Goal: Task Accomplishment & Management: Manage account settings

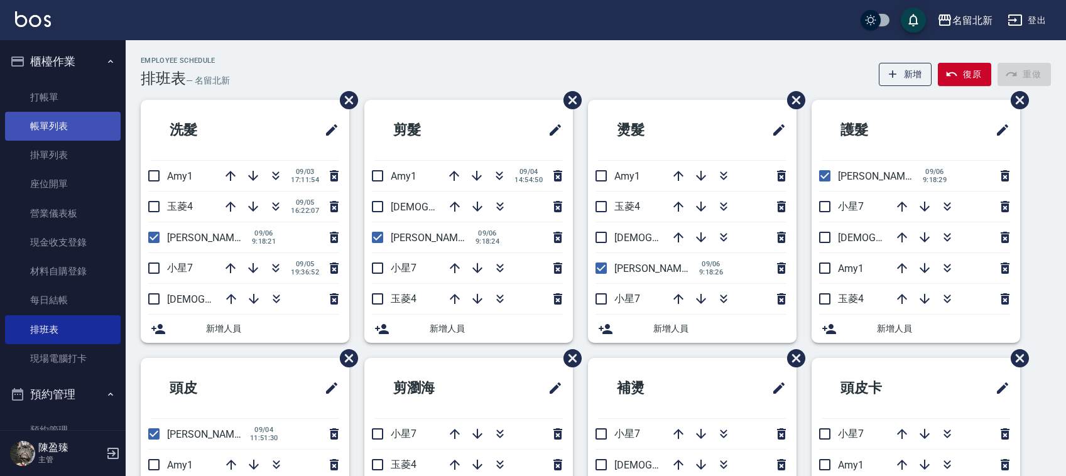
scroll to position [85, 0]
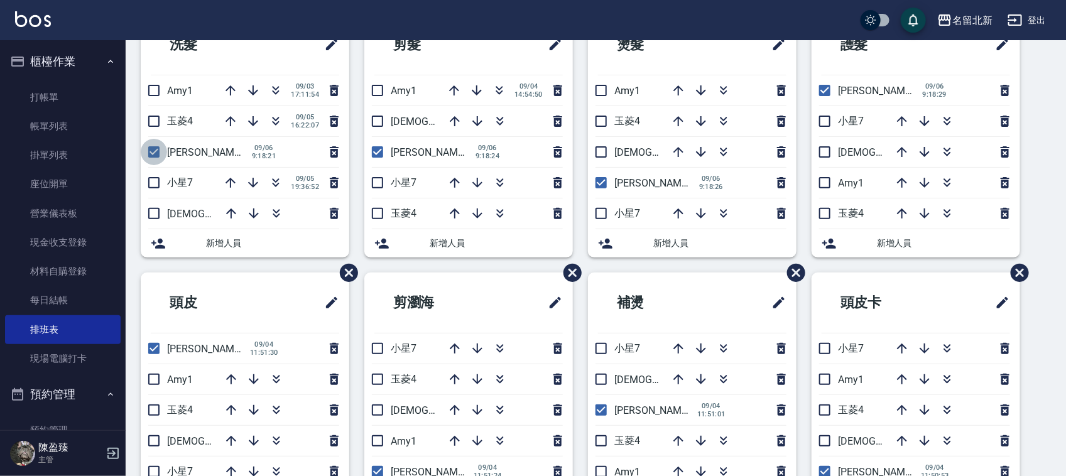
click at [160, 151] on input "checkbox" at bounding box center [154, 152] width 26 height 26
checkbox input "false"
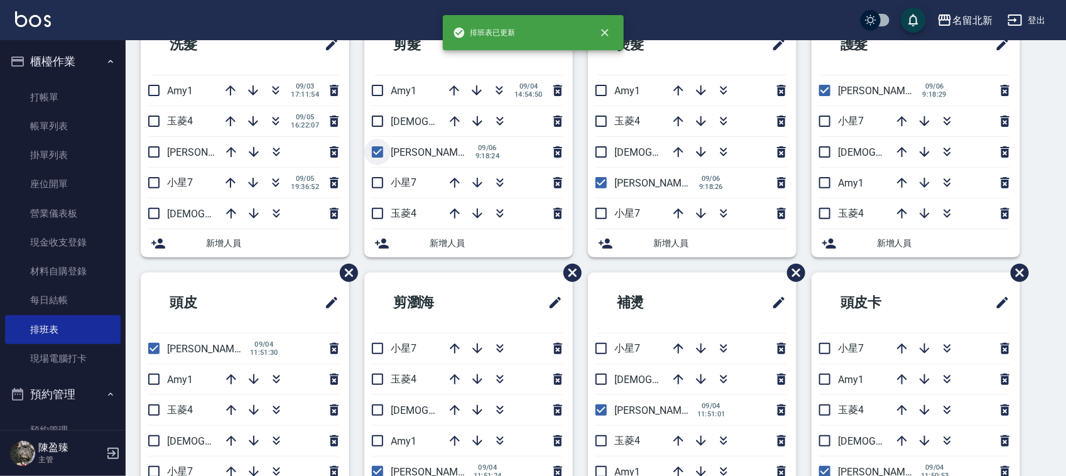
click at [381, 151] on input "checkbox" at bounding box center [377, 152] width 26 height 26
checkbox input "false"
click at [601, 182] on input "checkbox" at bounding box center [601, 183] width 26 height 26
checkbox input "false"
click at [827, 95] on input "checkbox" at bounding box center [825, 90] width 26 height 26
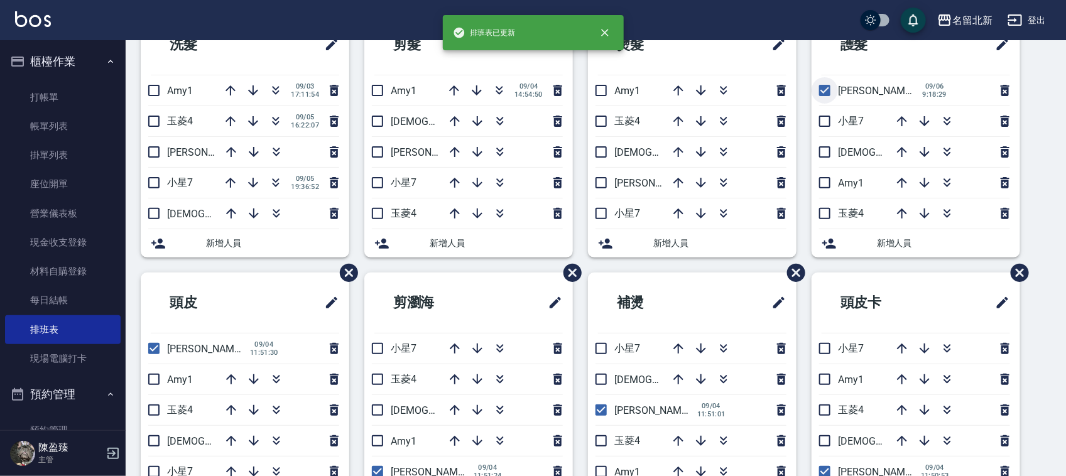
checkbox input "false"
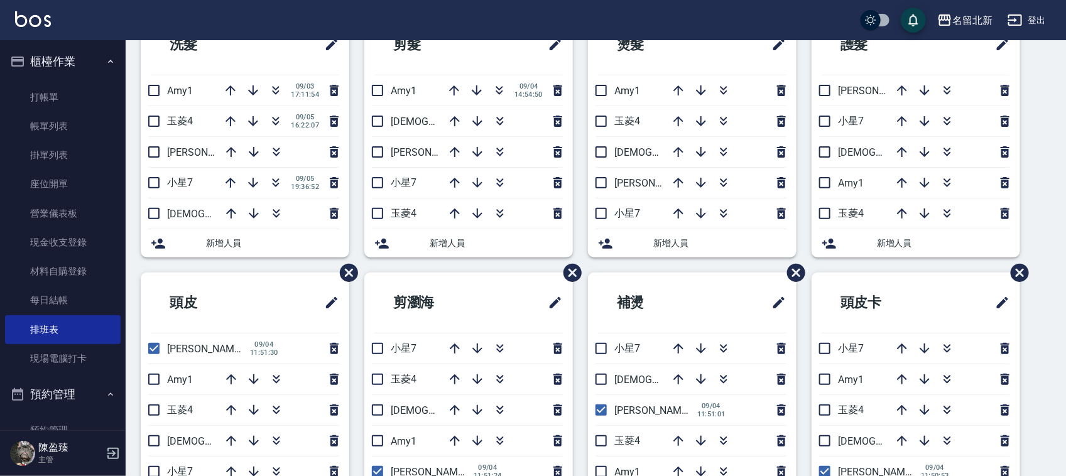
drag, startPoint x: 158, startPoint y: 349, endPoint x: 209, endPoint y: 362, distance: 52.6
click at [175, 353] on li "詩芳2 [DATE] 11:51:30" at bounding box center [245, 349] width 209 height 30
click at [155, 344] on input "checkbox" at bounding box center [154, 348] width 26 height 26
checkbox input "false"
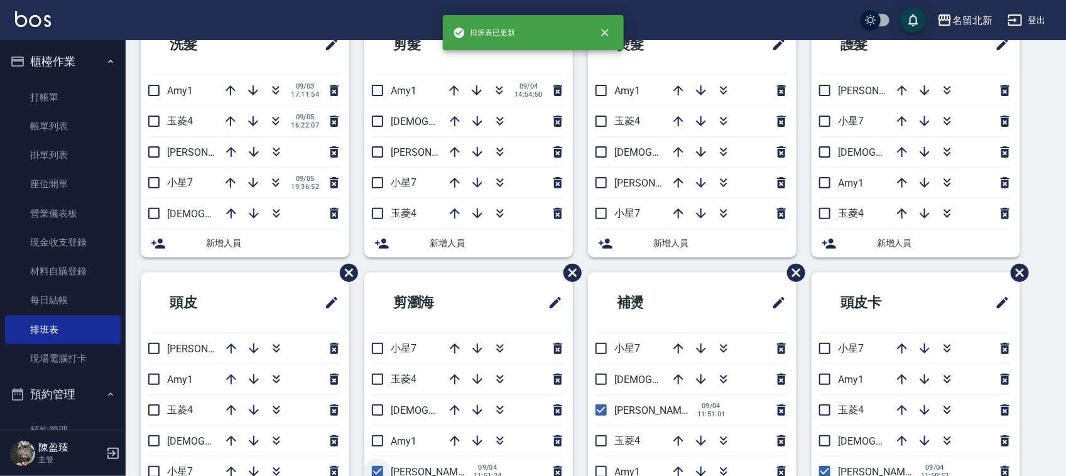
click at [376, 471] on input "checkbox" at bounding box center [377, 472] width 26 height 26
checkbox input "false"
click at [597, 411] on input "checkbox" at bounding box center [601, 410] width 26 height 26
checkbox input "false"
click at [820, 472] on input "checkbox" at bounding box center [825, 472] width 26 height 26
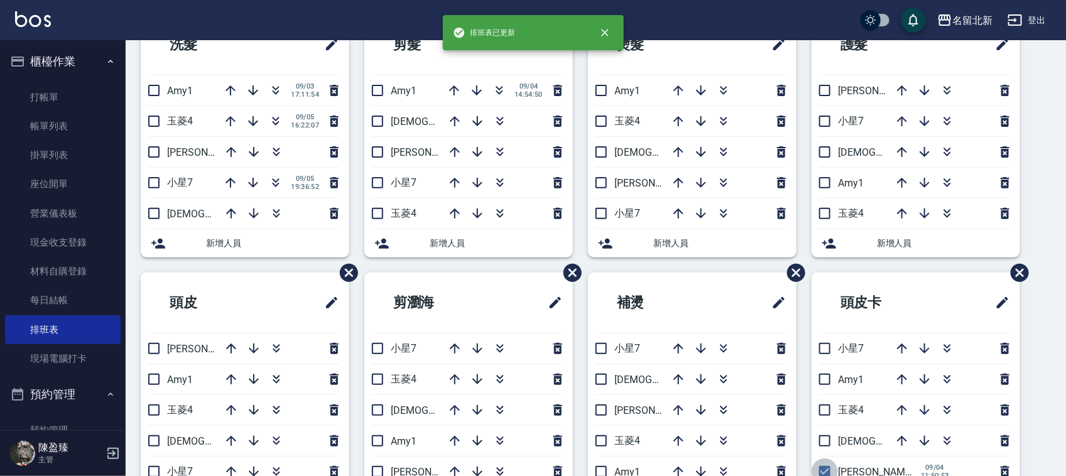
checkbox input "false"
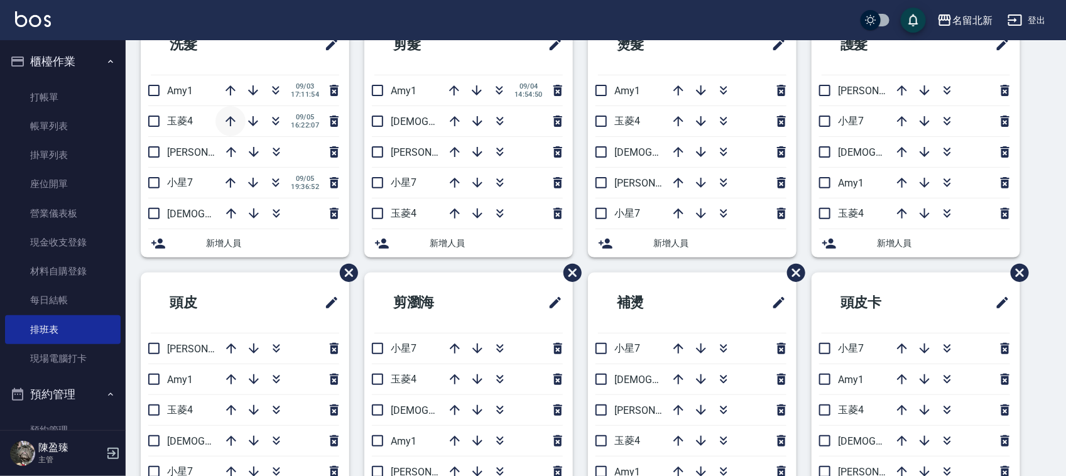
click at [227, 120] on icon "button" at bounding box center [231, 121] width 10 height 10
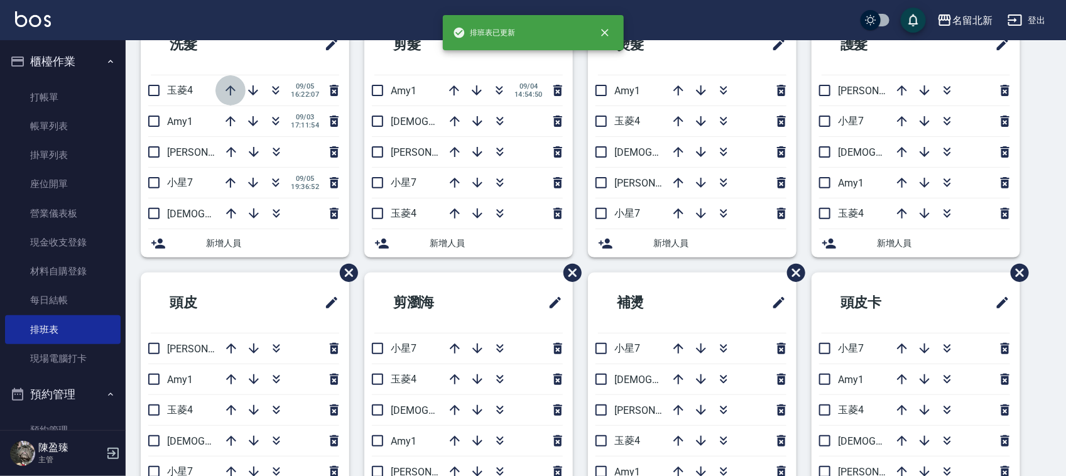
click at [227, 85] on icon "button" at bounding box center [230, 90] width 15 height 15
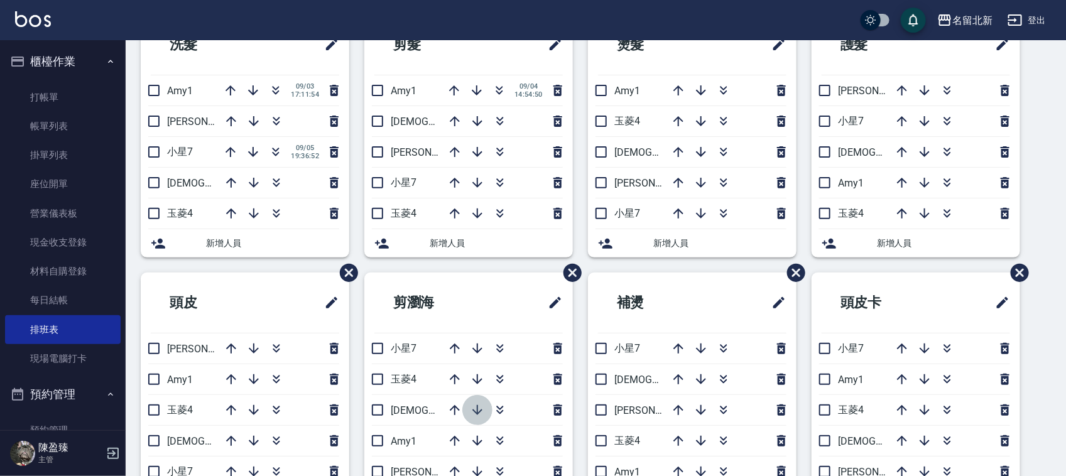
click at [477, 410] on icon "button" at bounding box center [477, 410] width 15 height 15
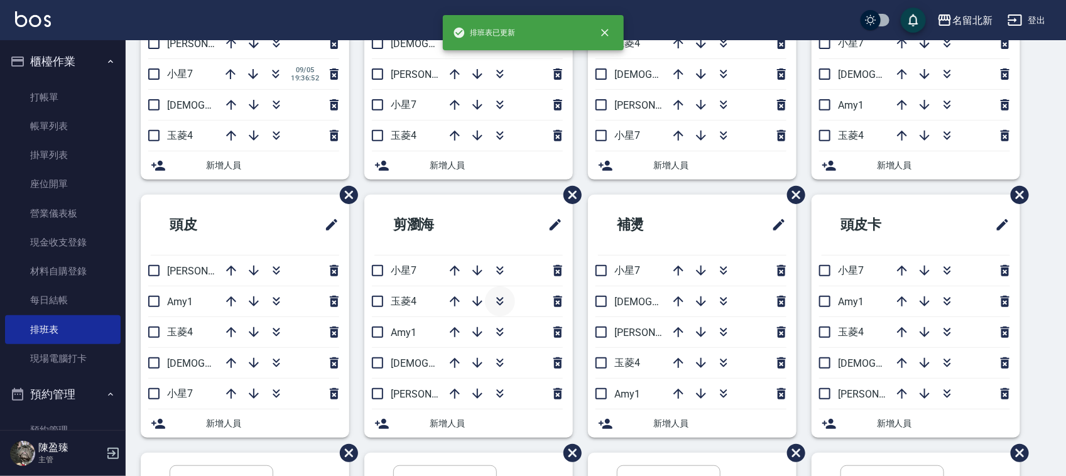
scroll to position [164, 0]
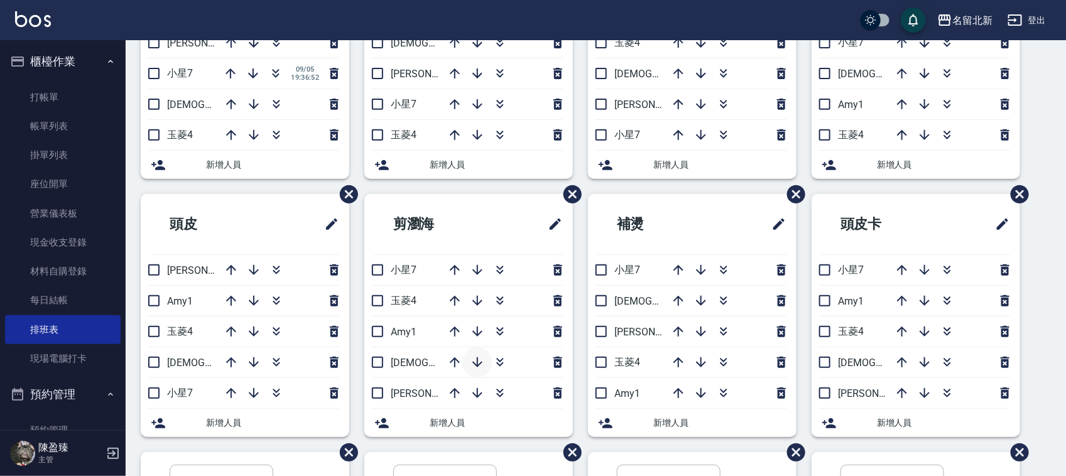
click at [477, 366] on icon "button" at bounding box center [477, 362] width 10 height 10
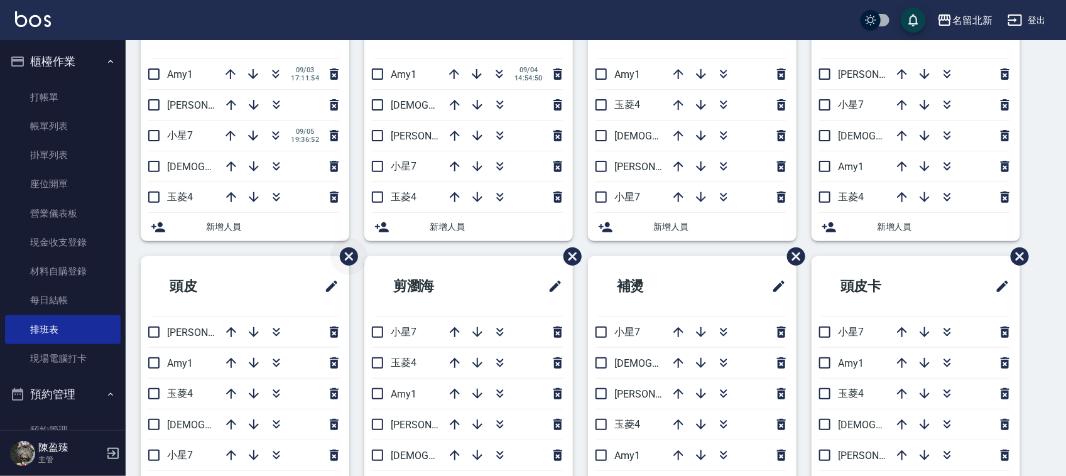
scroll to position [7, 0]
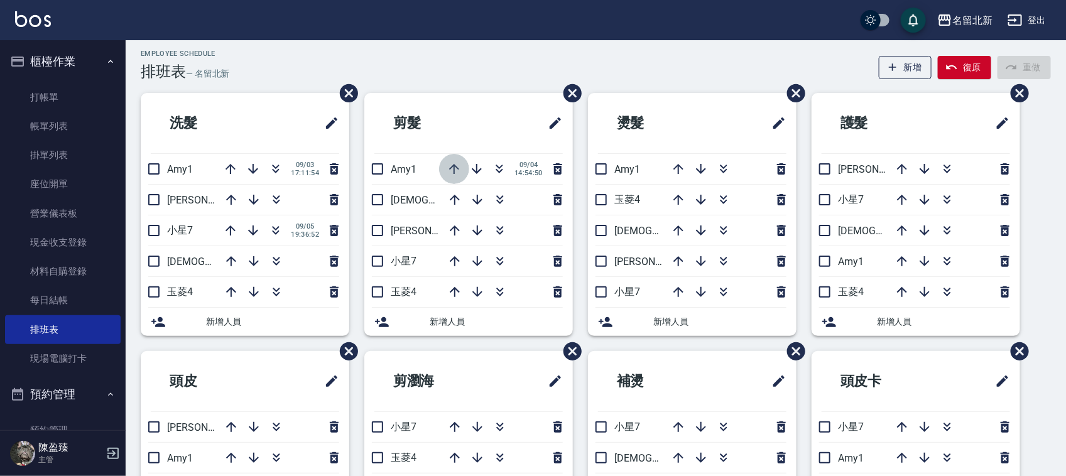
click at [456, 170] on icon "button" at bounding box center [454, 168] width 15 height 15
